Goal: Obtain resource: Download file/media

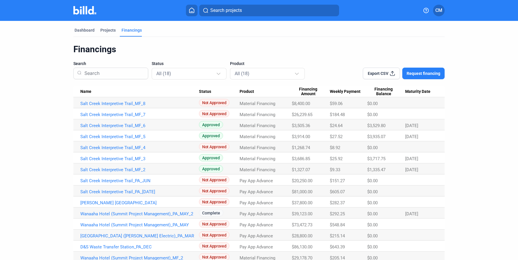
scroll to position [50, 0]
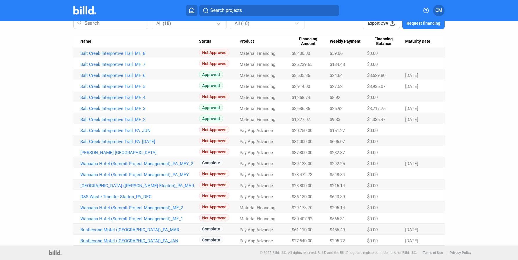
click at [107, 240] on link "Bristlecone Motel ([GEOGRAPHIC_DATA])_PA_JAN" at bounding box center [139, 240] width 119 height 5
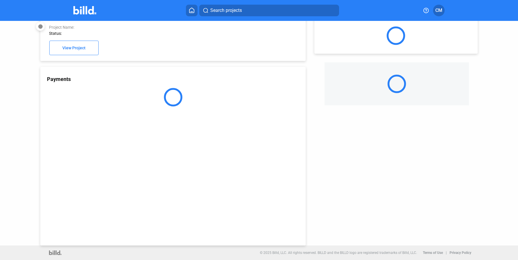
scroll to position [15, 0]
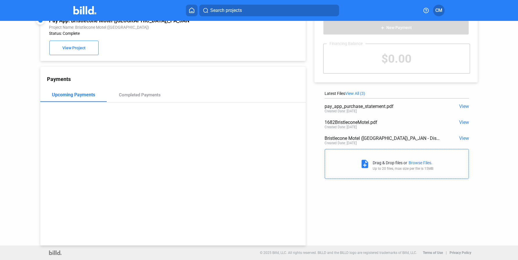
click at [459, 106] on span "View" at bounding box center [464, 106] width 10 height 6
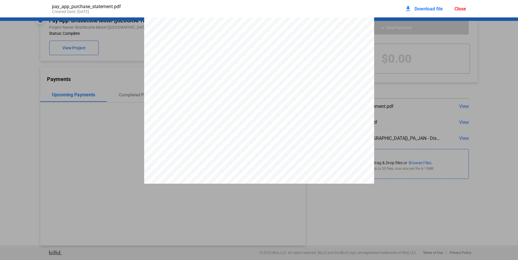
scroll to position [3, 0]
click at [424, 8] on span "Download file" at bounding box center [428, 9] width 28 height 6
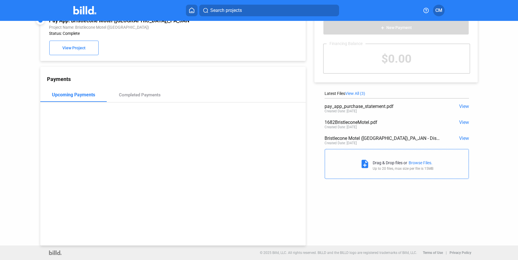
scroll to position [0, 0]
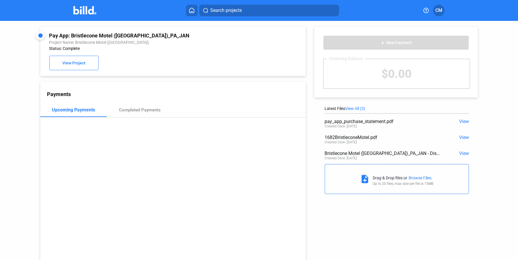
click at [192, 10] on icon at bounding box center [192, 11] width 6 height 6
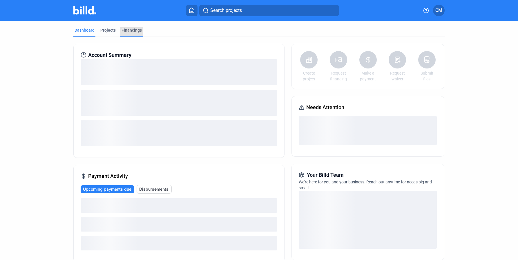
click at [129, 30] on div "Financings" at bounding box center [131, 30] width 20 height 6
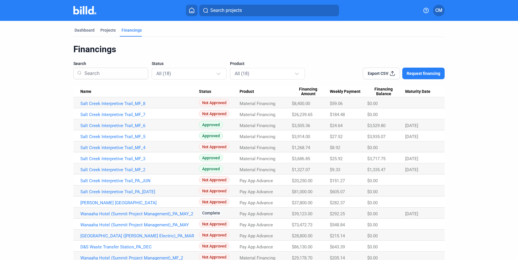
scroll to position [50, 0]
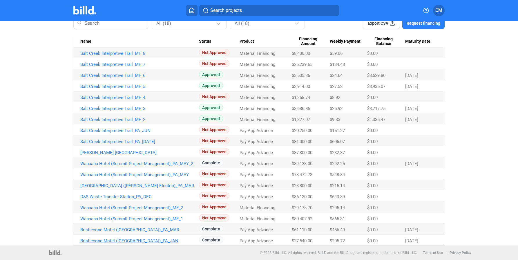
click at [136, 239] on link "Bristlecone Motel ([GEOGRAPHIC_DATA])_PA_JAN" at bounding box center [139, 240] width 119 height 5
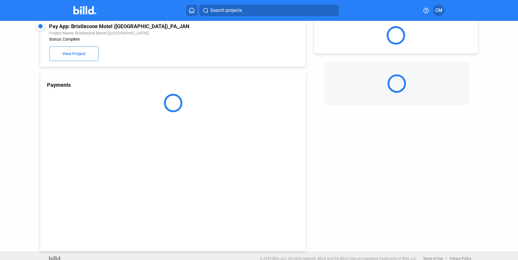
scroll to position [15, 0]
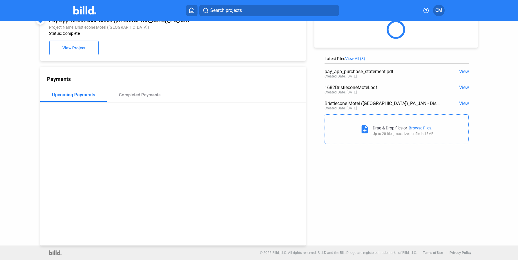
click at [339, 74] on div "Latest Files View All (3) pay_app_purchase_statement.pdf View Created Date: [DA…" at bounding box center [398, 76] width 186 height 141
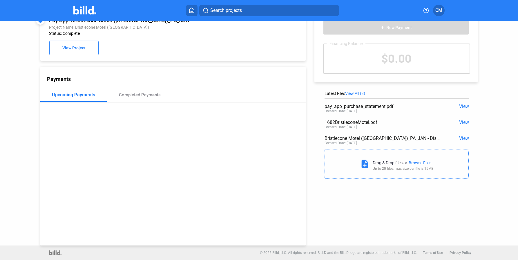
click at [463, 106] on span "View" at bounding box center [464, 106] width 10 height 6
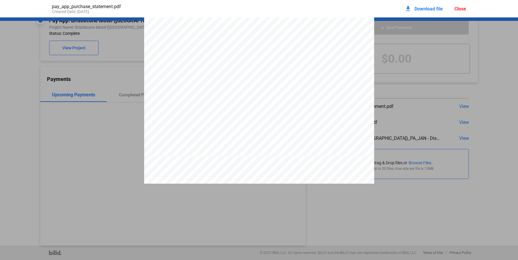
scroll to position [512, 0]
click at [430, 8] on span "Download file" at bounding box center [428, 9] width 28 height 6
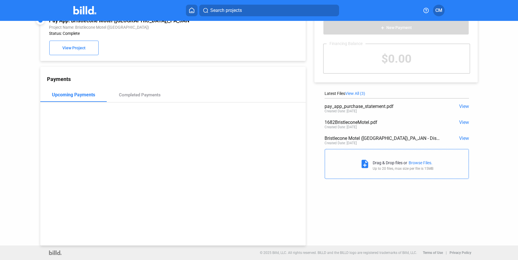
click at [194, 9] on icon at bounding box center [192, 11] width 6 height 6
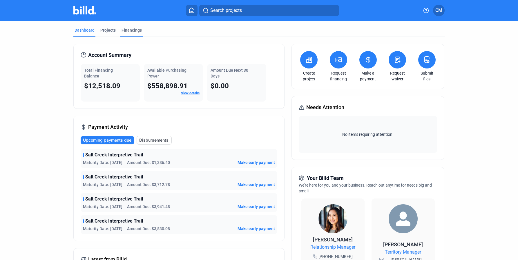
click at [133, 29] on div "Financings" at bounding box center [131, 30] width 20 height 6
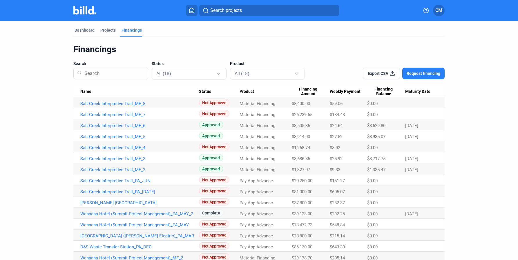
scroll to position [50, 0]
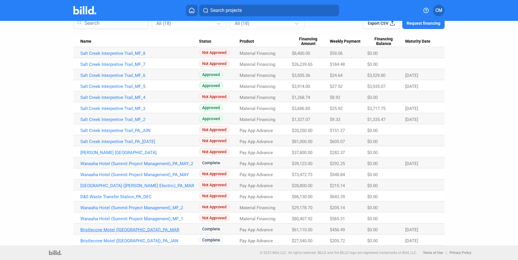
click at [152, 230] on link "Bristlecone Motel ([GEOGRAPHIC_DATA])_PA_MAR" at bounding box center [139, 229] width 119 height 5
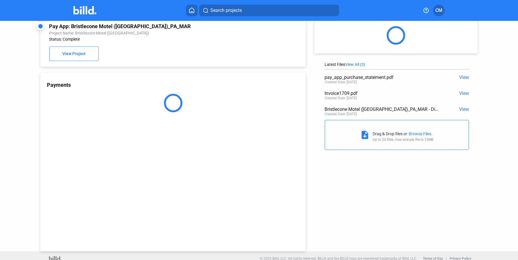
scroll to position [15, 0]
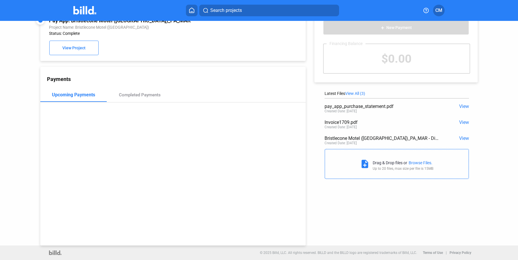
drag, startPoint x: 458, startPoint y: 134, endPoint x: 460, endPoint y: 141, distance: 7.2
click at [460, 141] on div "Bristlecone Motel ([GEOGRAPHIC_DATA])_PA_MAR - Disclosure and Purchase Statemen…" at bounding box center [396, 141] width 144 height 16
click at [463, 138] on span "View" at bounding box center [464, 138] width 10 height 6
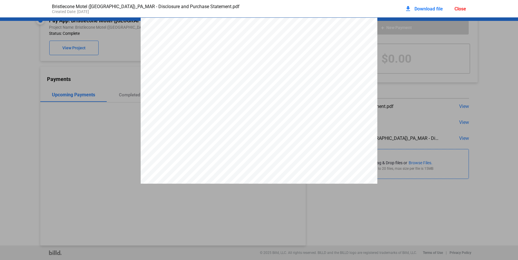
scroll to position [3, 0]
drag, startPoint x: 221, startPoint y: 74, endPoint x: 224, endPoint y: 75, distance: 3.2
click at [221, 74] on div "OFFER SUMMARY – Factoring Transaction Funding Provided $61,110.00 This is how m…" at bounding box center [259, 168] width 236 height 306
click at [431, 11] on span "Download file" at bounding box center [428, 9] width 28 height 6
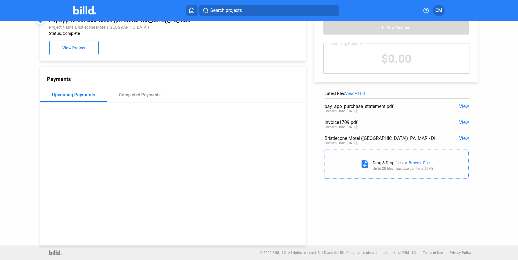
scroll to position [0, 0]
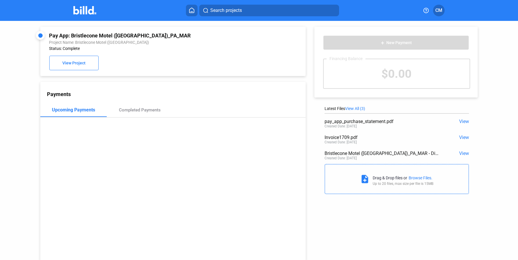
click at [192, 9] on icon at bounding box center [192, 11] width 6 height 6
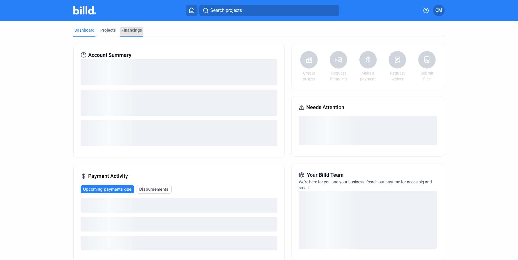
click at [128, 30] on div "Financings" at bounding box center [131, 30] width 20 height 6
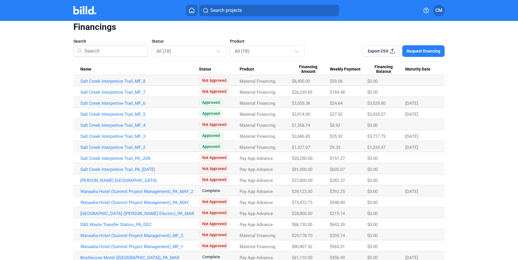
scroll to position [50, 0]
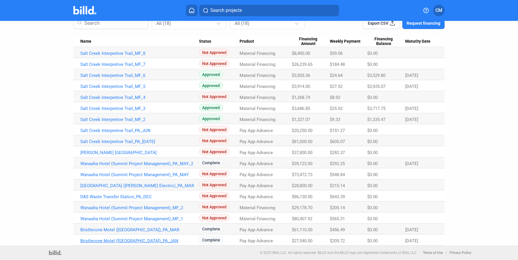
click at [137, 241] on link "Bristlecone Motel ([GEOGRAPHIC_DATA])_PA_JAN" at bounding box center [139, 240] width 119 height 5
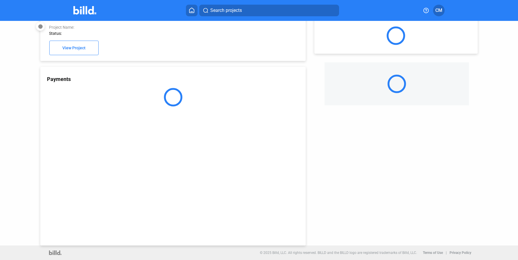
scroll to position [15, 0]
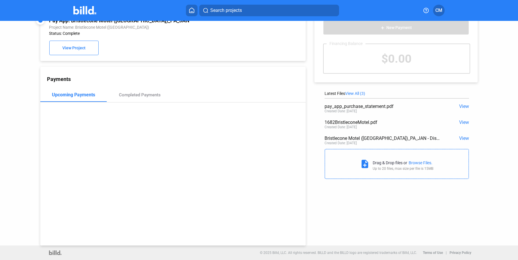
click at [462, 106] on span "View" at bounding box center [464, 106] width 10 height 6
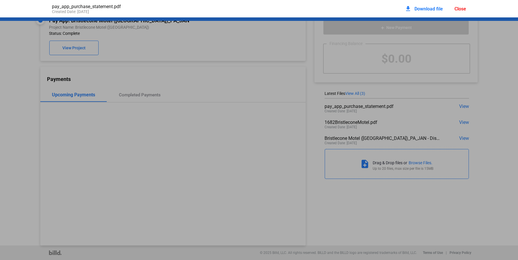
scroll to position [3, 0]
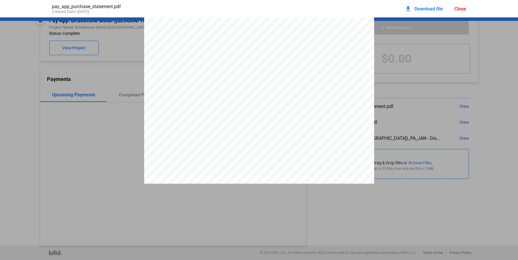
click at [428, 9] on span "Download file" at bounding box center [428, 9] width 28 height 6
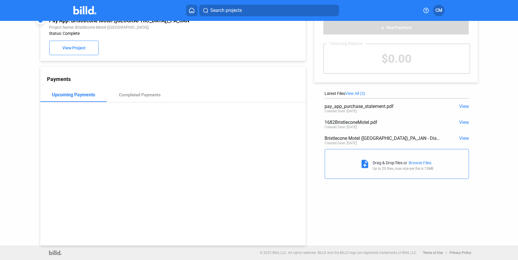
click at [403, 138] on div "Bristlecone Motel ([GEOGRAPHIC_DATA])_PA_JAN - Disclosure and Purchase Statemen…" at bounding box center [381, 138] width 115 height 6
click at [459, 137] on span "View" at bounding box center [464, 138] width 10 height 6
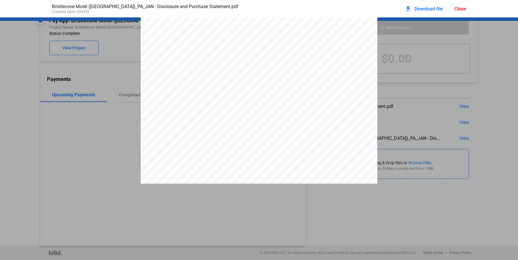
scroll to position [3, 0]
click at [84, 203] on pdf-viewer "OFFER SUMMARY – Factoring Transaction Funding Provided $27,540.00 This is how m…" at bounding box center [259, 121] width 518 height 208
click at [405, 223] on pdf-viewer "OFFER SUMMARY – Factoring Transaction Funding Provided $27,540.00 This is how m…" at bounding box center [259, 121] width 518 height 208
drag, startPoint x: 343, startPoint y: 218, endPoint x: 333, endPoint y: 204, distance: 16.8
click at [340, 214] on pdf-viewer "OFFER SUMMARY – Factoring Transaction Funding Provided $27,540.00 This is how m…" at bounding box center [259, 121] width 518 height 208
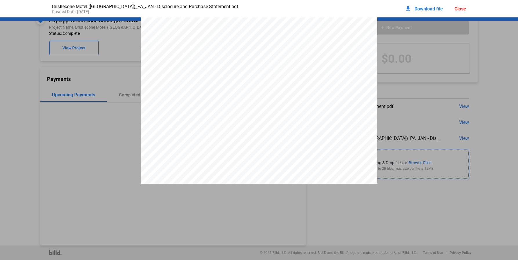
click at [467, 8] on div "Bristlecone Motel ([GEOGRAPHIC_DATA])_PA_JAN - Disclosure and Purchase Statemen…" at bounding box center [259, 8] width 426 height 17
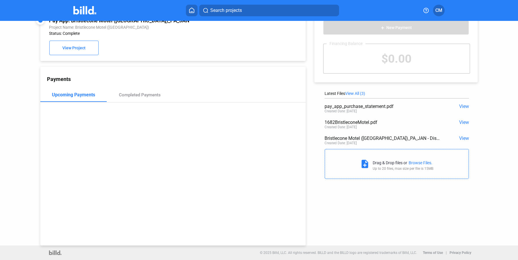
scroll to position [0, 0]
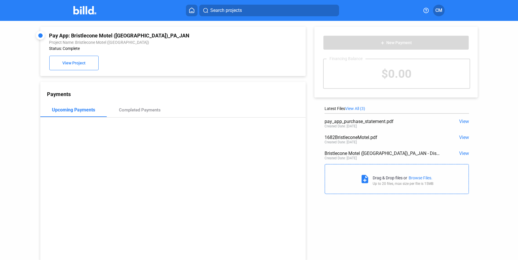
click at [191, 9] on icon at bounding box center [192, 11] width 6 height 6
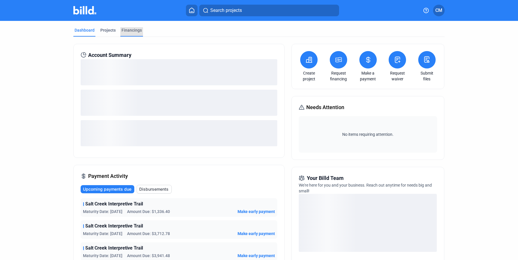
click at [130, 30] on div "Financings" at bounding box center [131, 30] width 20 height 6
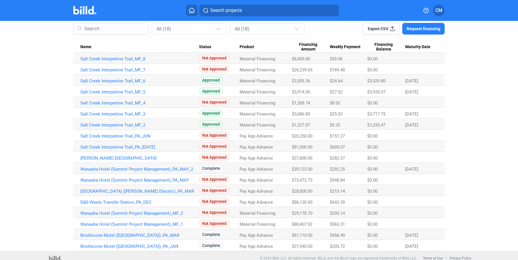
scroll to position [50, 0]
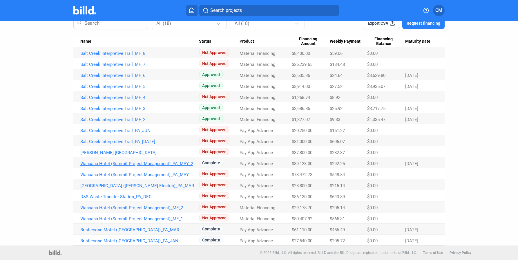
click at [157, 163] on link "Wanaaha Hotel (Summit Project Management)_PA_MAY_2" at bounding box center [139, 163] width 119 height 5
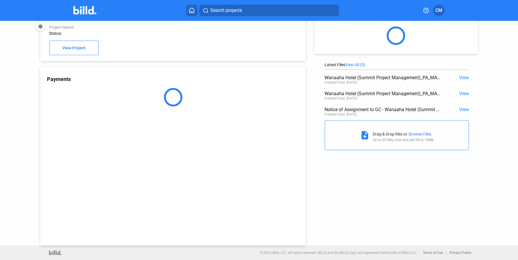
scroll to position [15, 0]
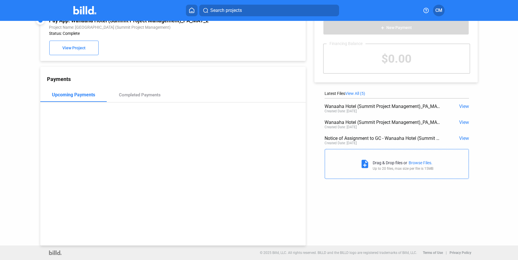
click at [461, 138] on span "View" at bounding box center [464, 138] width 10 height 6
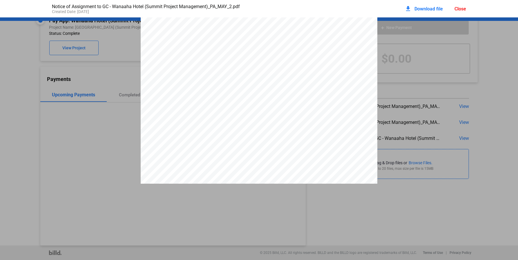
scroll to position [0, 0]
click at [460, 8] on div "Close" at bounding box center [460, 9] width 12 height 6
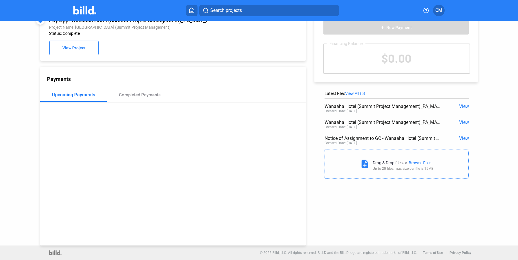
click at [461, 121] on span "View" at bounding box center [464, 122] width 10 height 6
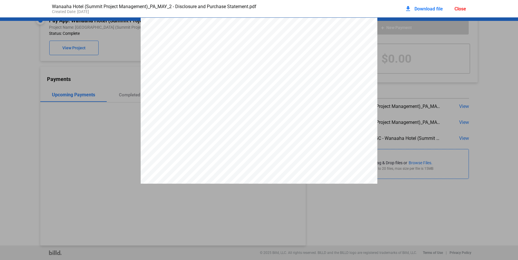
scroll to position [3, 0]
click at [425, 8] on span "Download file" at bounding box center [428, 9] width 28 height 6
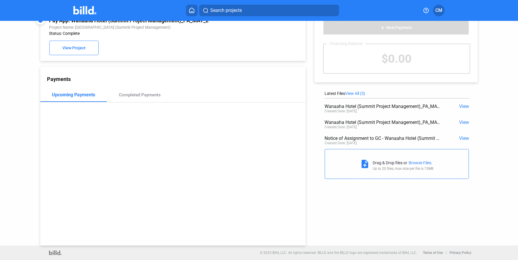
scroll to position [0, 0]
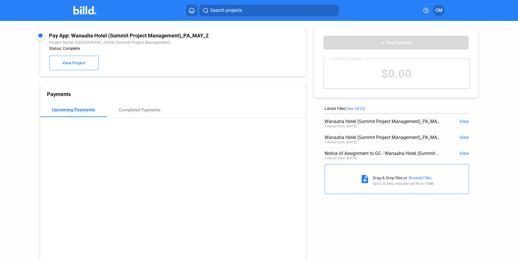
click at [462, 121] on span "View" at bounding box center [464, 122] width 10 height 6
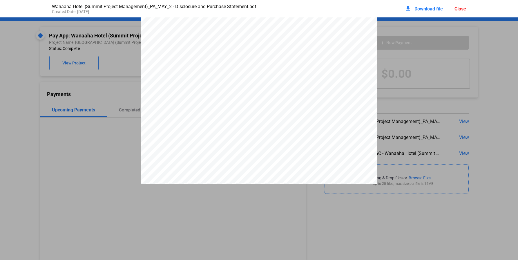
scroll to position [142, 0]
click at [460, 8] on div "Close" at bounding box center [460, 9] width 12 height 6
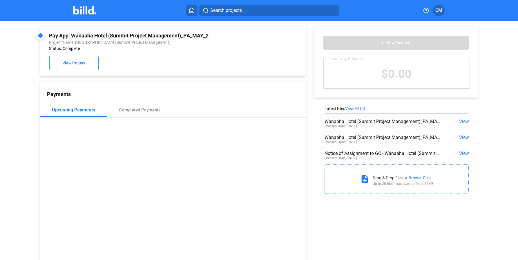
click at [191, 11] on icon at bounding box center [191, 10] width 5 height 5
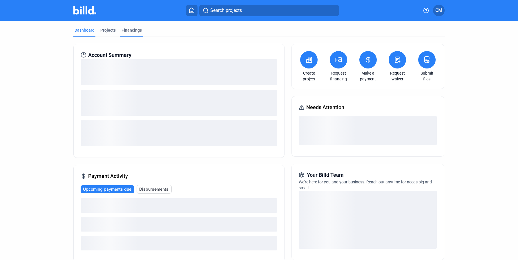
click at [129, 29] on div "Financings" at bounding box center [131, 30] width 20 height 6
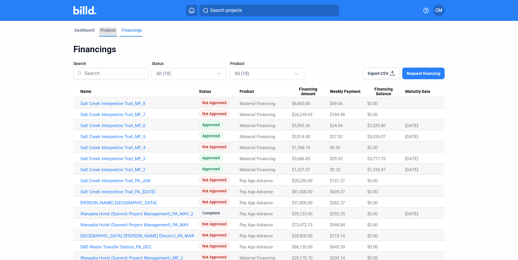
click at [105, 29] on div "Projects" at bounding box center [107, 30] width 15 height 6
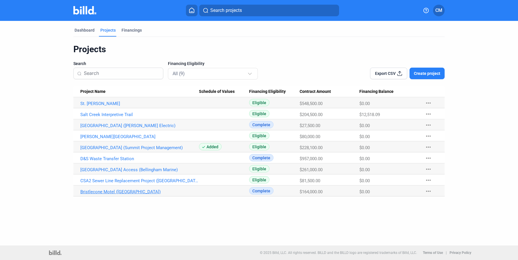
click at [92, 191] on link "Bristlecone Motel ([GEOGRAPHIC_DATA])" at bounding box center [139, 191] width 119 height 5
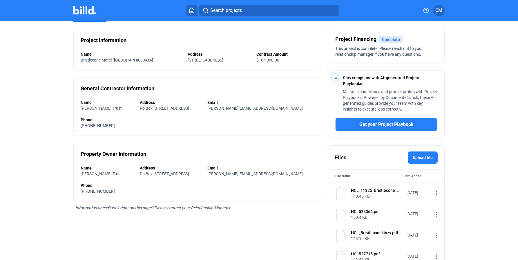
scroll to position [25, 0]
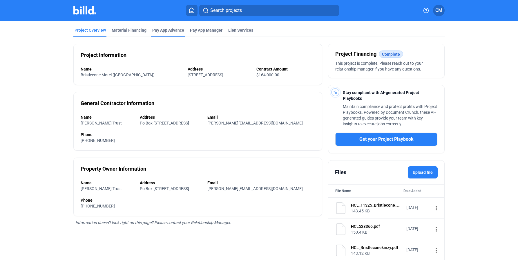
click at [173, 29] on div "Pay App Advance" at bounding box center [168, 30] width 32 height 6
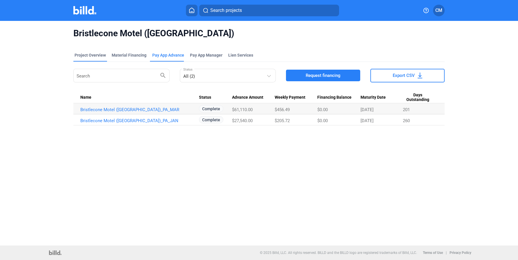
click at [85, 56] on div "Project Overview" at bounding box center [89, 55] width 31 height 6
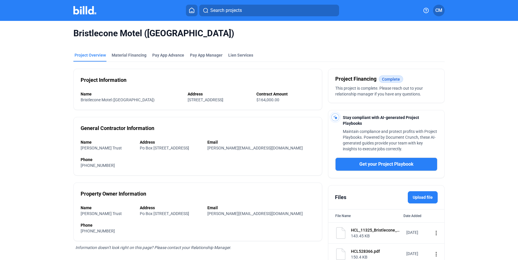
click at [189, 12] on icon at bounding box center [191, 10] width 5 height 5
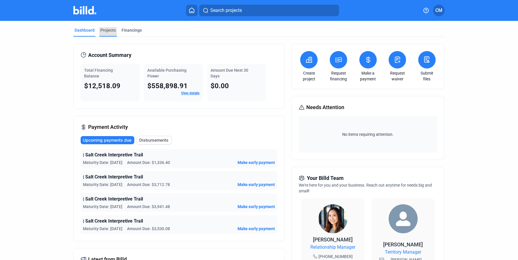
click at [107, 31] on div "Projects" at bounding box center [107, 30] width 15 height 6
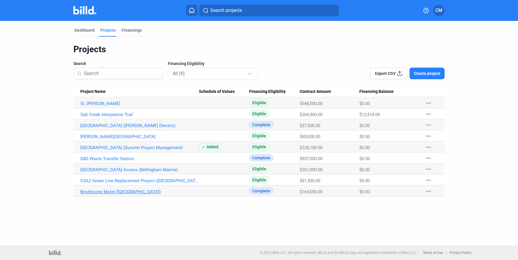
click at [120, 190] on link "Bristlecone Motel ([GEOGRAPHIC_DATA])" at bounding box center [139, 191] width 119 height 5
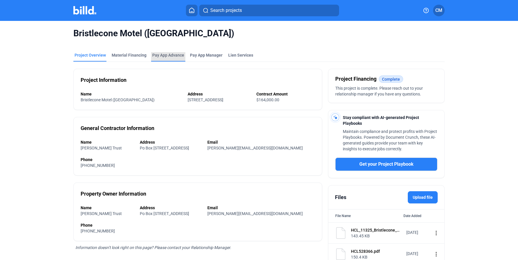
click at [166, 55] on div "Pay App Advance" at bounding box center [168, 55] width 32 height 6
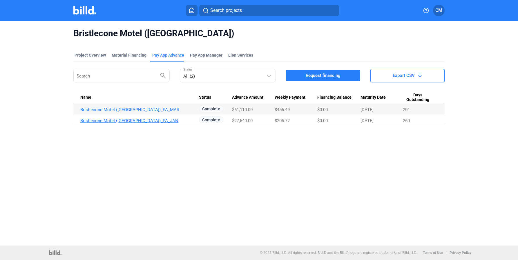
click at [144, 121] on link "Bristlecone Motel ([GEOGRAPHIC_DATA])_PA_JAN" at bounding box center [139, 120] width 119 height 5
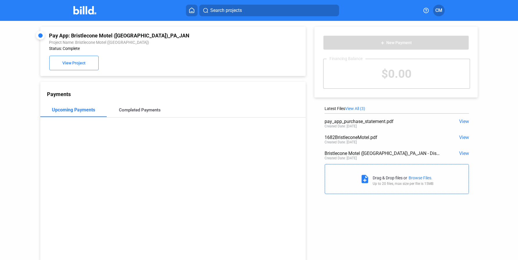
click at [145, 110] on div "Completed Payments" at bounding box center [140, 109] width 42 height 5
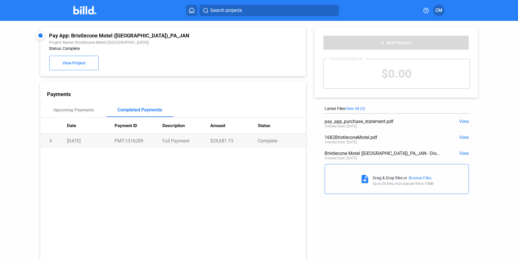
click at [149, 141] on td "PMT-1316289" at bounding box center [138, 141] width 48 height 14
click at [113, 148] on td "[DATE]" at bounding box center [91, 141] width 48 height 14
click at [114, 144] on td "PMT-1316289" at bounding box center [138, 141] width 48 height 14
click at [74, 64] on span "View Project" at bounding box center [73, 63] width 23 height 5
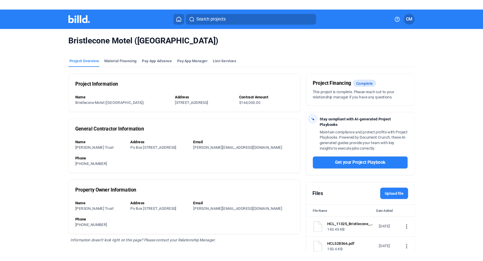
scroll to position [17, 0]
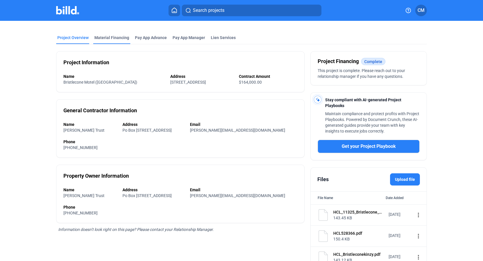
click at [112, 37] on div "Material Financing" at bounding box center [111, 38] width 35 height 6
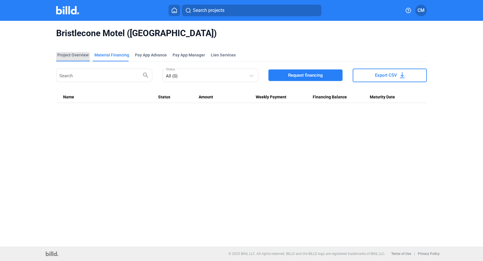
click at [76, 54] on div "Project Overview" at bounding box center [72, 55] width 31 height 6
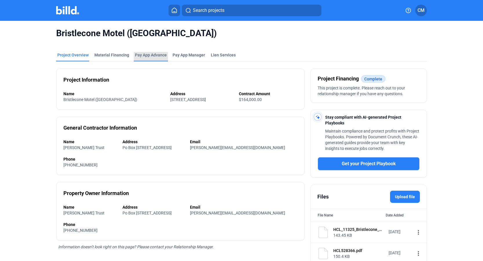
click at [157, 54] on div "Pay App Advance" at bounding box center [151, 55] width 32 height 6
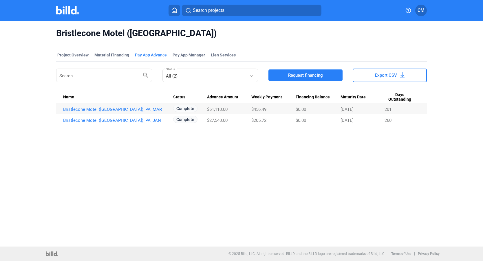
click at [177, 10] on icon at bounding box center [174, 10] width 5 height 5
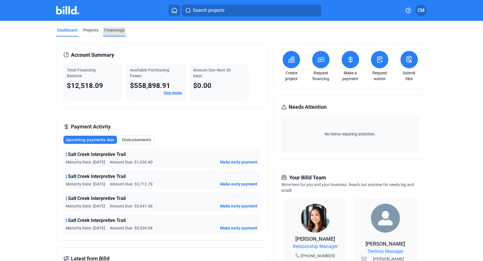
click at [114, 30] on div "Financings" at bounding box center [114, 30] width 20 height 6
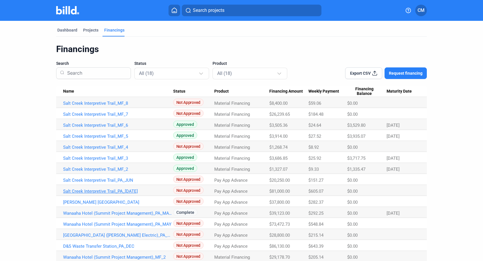
scroll to position [48, 0]
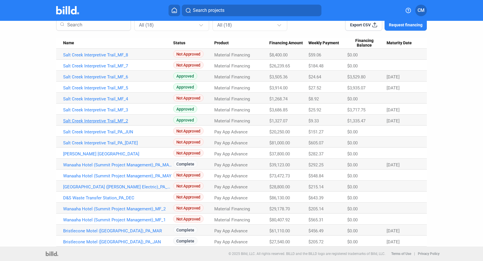
click at [114, 121] on link "Salt Creek Interpretive Trail_MF_2" at bounding box center [118, 121] width 110 height 5
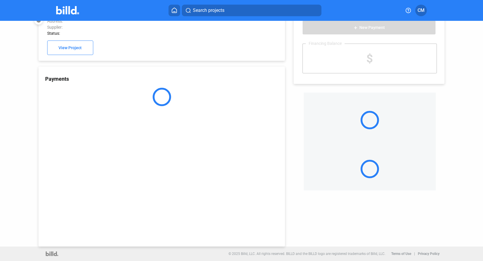
scroll to position [15, 0]
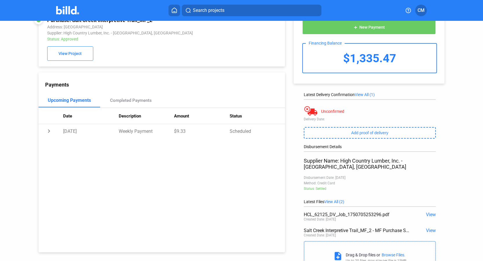
click at [429, 228] on span "View" at bounding box center [431, 231] width 10 height 6
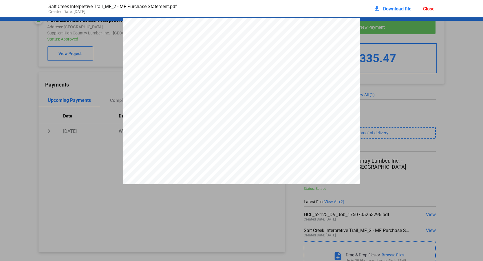
scroll to position [3, 0]
click at [398, 9] on span "Download file" at bounding box center [397, 9] width 28 height 6
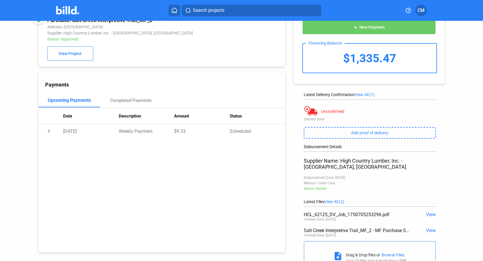
scroll to position [0, 0]
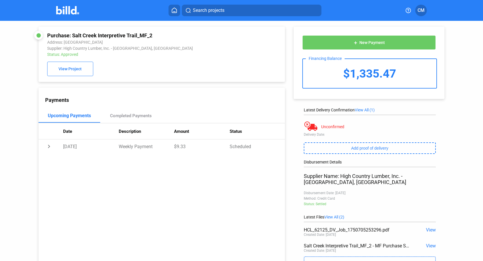
click at [174, 13] on button at bounding box center [175, 11] width 12 height 12
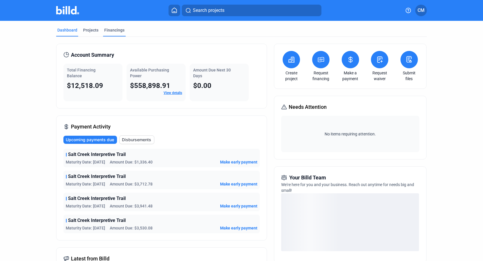
click at [114, 31] on div "Financings" at bounding box center [114, 30] width 20 height 6
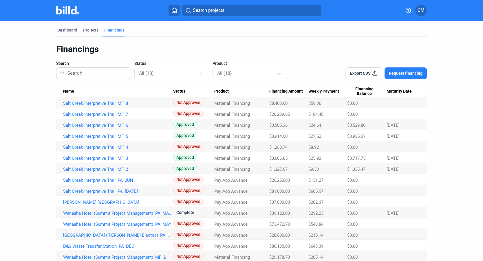
scroll to position [1, 0]
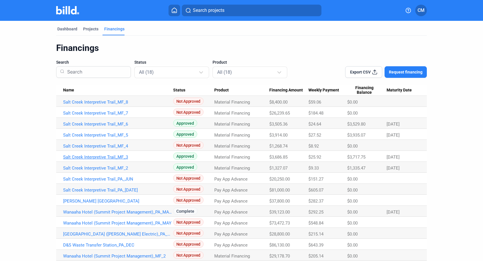
click at [114, 156] on link "Salt Creek Interpretive Trail_MF_3" at bounding box center [118, 157] width 110 height 5
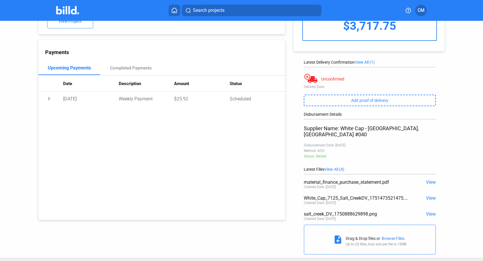
scroll to position [49, 0]
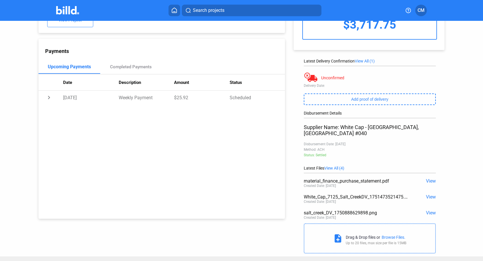
click at [428, 179] on span "View" at bounding box center [431, 182] width 10 height 6
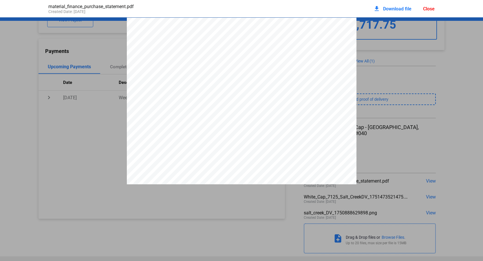
scroll to position [3, 0]
click at [400, 7] on span "Download file" at bounding box center [397, 9] width 28 height 6
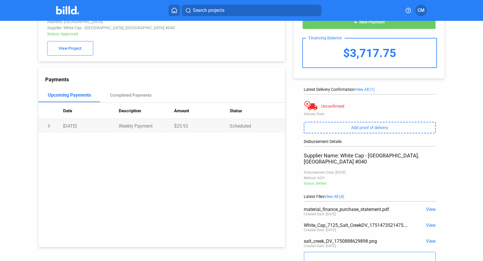
scroll to position [0, 0]
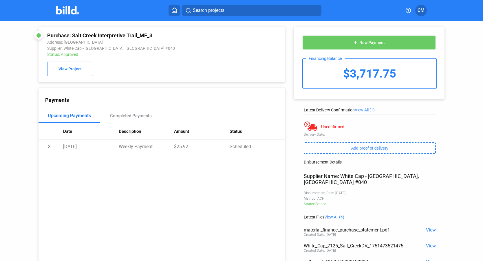
click at [176, 9] on icon at bounding box center [174, 10] width 5 height 5
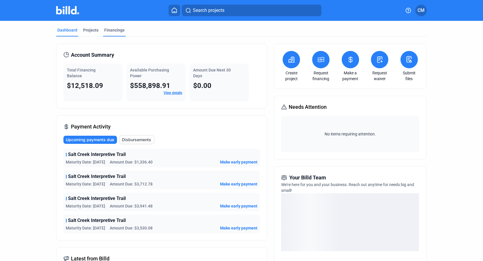
click at [109, 28] on div "Financings" at bounding box center [114, 30] width 20 height 6
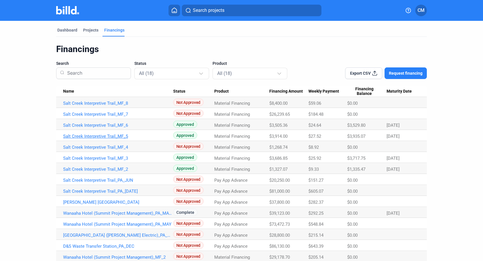
click at [116, 135] on link "Salt Creek Interpretive Trail_MF_5" at bounding box center [118, 136] width 110 height 5
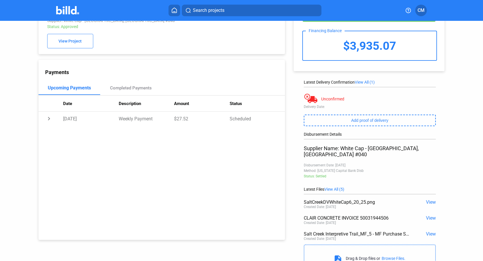
scroll to position [38, 0]
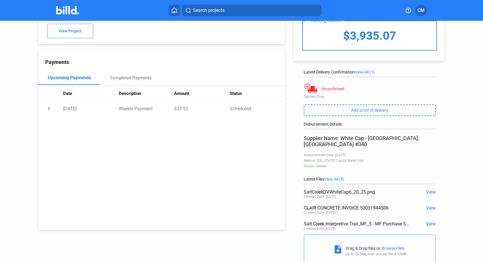
click at [431, 221] on span "View" at bounding box center [431, 224] width 10 height 6
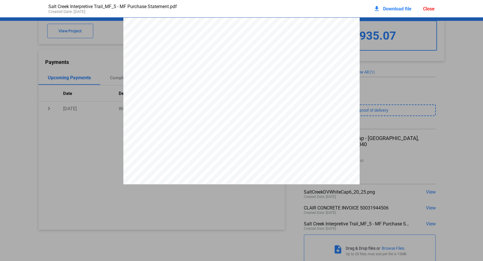
scroll to position [3, 0]
click at [395, 9] on span "Download file" at bounding box center [397, 9] width 28 height 6
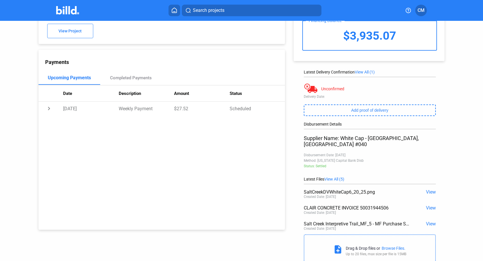
click at [175, 11] on icon at bounding box center [175, 11] width 6 height 6
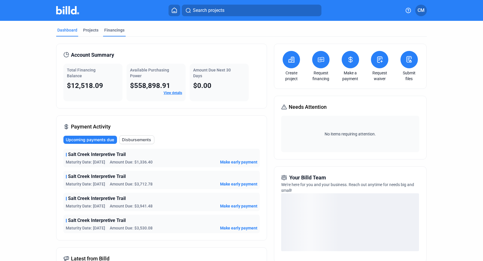
click at [110, 28] on div "Financings" at bounding box center [114, 30] width 20 height 6
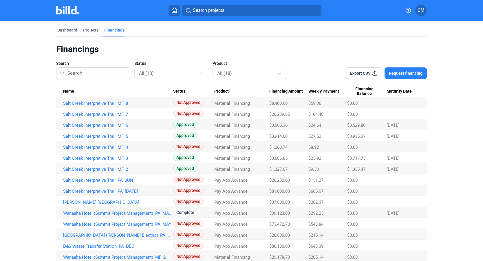
click at [116, 125] on link "Salt Creek Interpretive Trail_MF_6" at bounding box center [118, 125] width 110 height 5
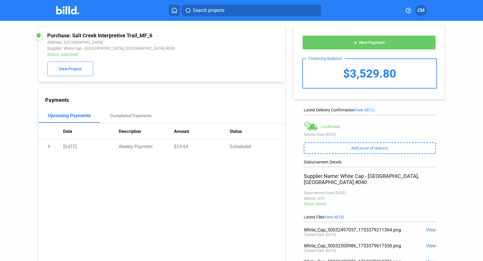
scroll to position [45, 0]
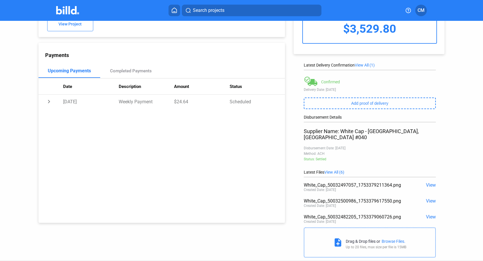
click at [432, 183] on span "View" at bounding box center [431, 186] width 10 height 6
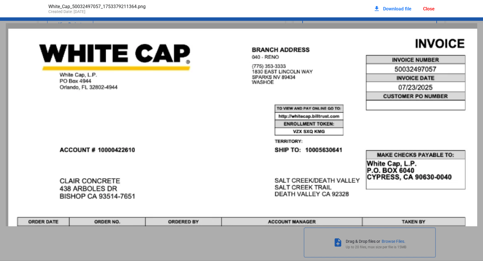
click at [427, 9] on div "Close" at bounding box center [429, 9] width 12 height 6
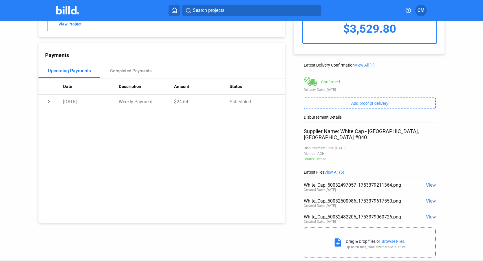
click at [430, 199] on span "View" at bounding box center [431, 202] width 10 height 6
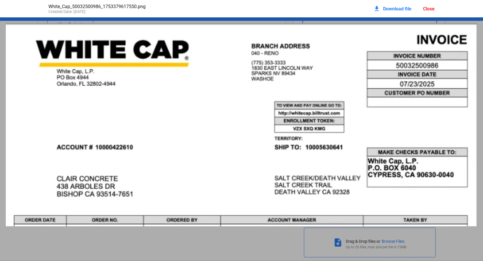
click at [430, 9] on div "Close" at bounding box center [429, 9] width 12 height 6
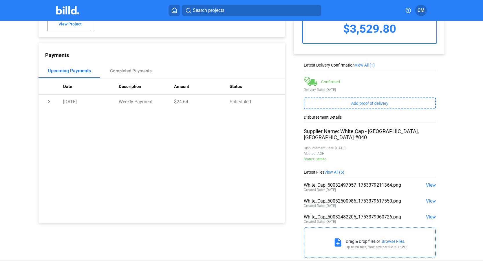
click at [429, 214] on span "View" at bounding box center [431, 217] width 10 height 6
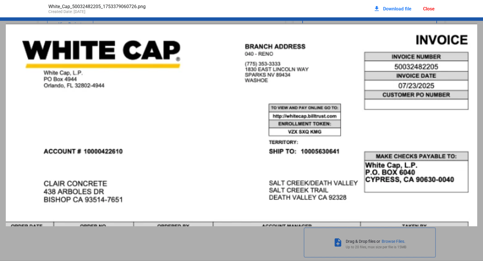
click at [427, 8] on div "Close" at bounding box center [429, 9] width 12 height 6
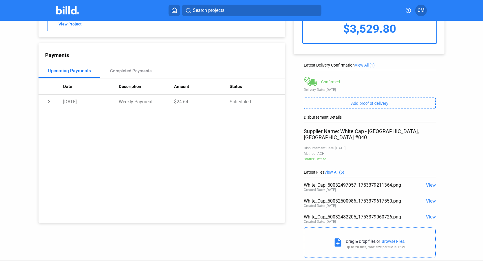
scroll to position [0, 0]
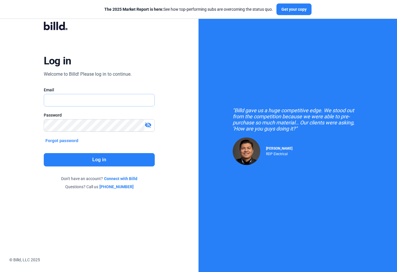
click at [79, 101] on input "text" at bounding box center [96, 100] width 104 height 12
type input "[EMAIL_ADDRESS][DOMAIN_NAME]"
click at [94, 161] on button "Log in" at bounding box center [99, 159] width 111 height 13
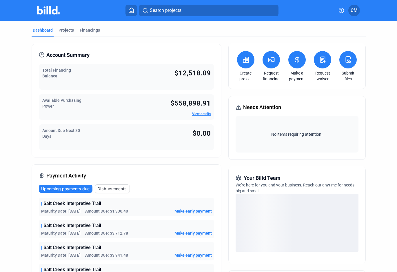
scroll to position [23, 0]
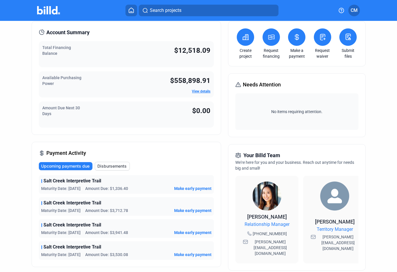
click at [57, 248] on span "Salt Creek Interpretive Trail" at bounding box center [72, 246] width 58 height 7
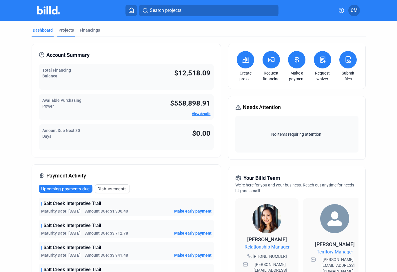
click at [67, 30] on div "Projects" at bounding box center [66, 30] width 15 height 6
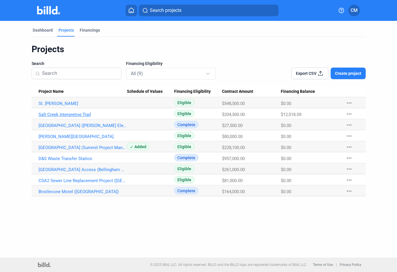
click at [70, 114] on link "Salt Creek Interpretive Trail" at bounding box center [83, 114] width 88 height 5
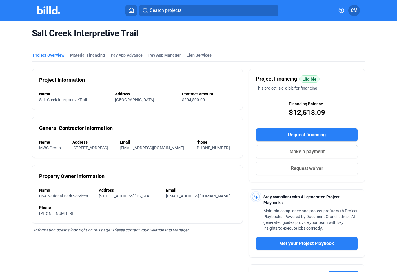
click at [88, 54] on div "Material Financing" at bounding box center [87, 55] width 35 height 6
